Goal: Check status

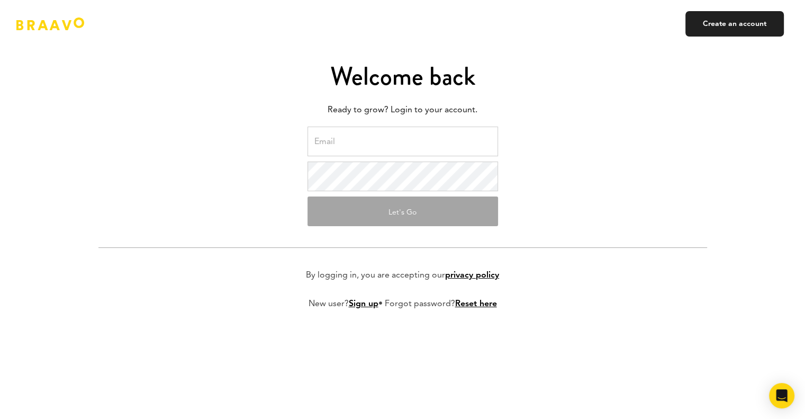
type input "[PERSON_NAME][EMAIL_ADDRESS][DOMAIN_NAME]"
click at [395, 209] on button "Let's Go" at bounding box center [403, 211] width 191 height 30
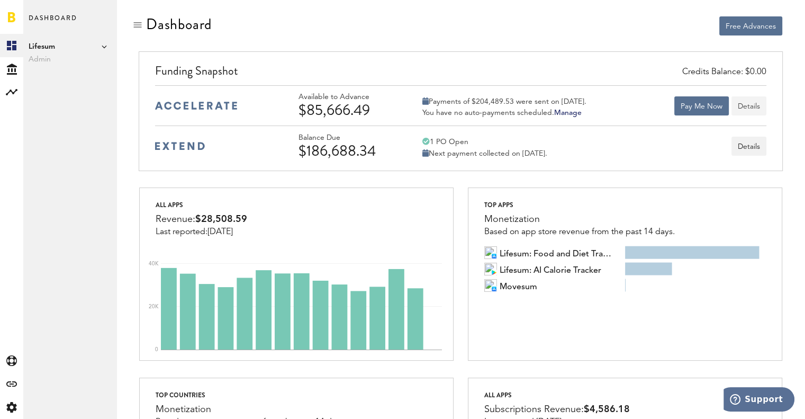
click at [761, 107] on button "Details" at bounding box center [748, 105] width 35 height 19
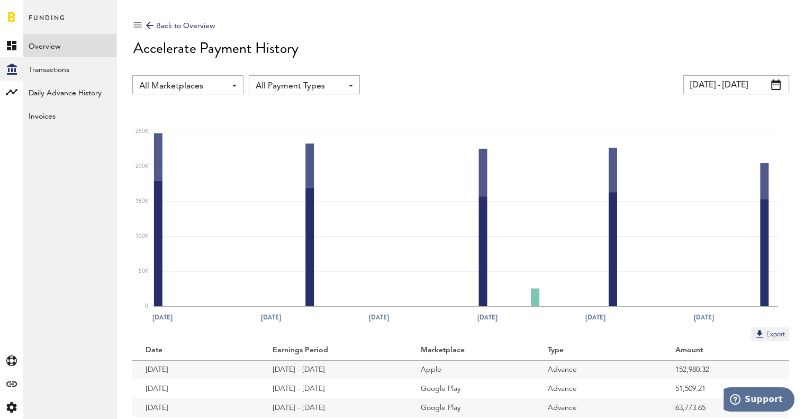
click at [191, 28] on div "Back to Overview" at bounding box center [180, 26] width 69 height 13
